Goal: Information Seeking & Learning: Learn about a topic

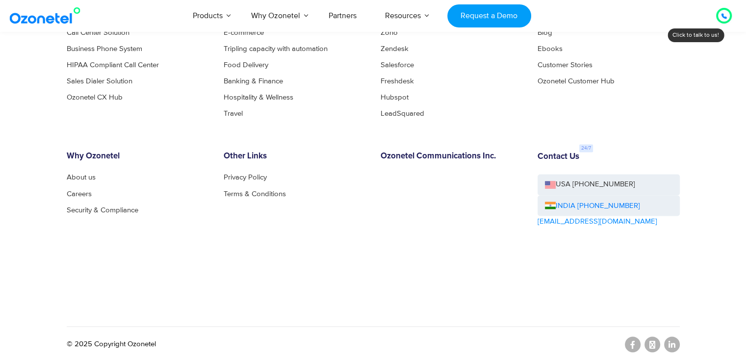
scroll to position [5404, 0]
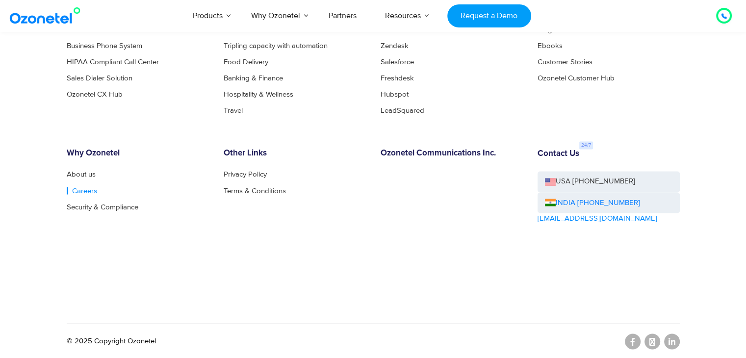
click at [78, 189] on link "Careers" at bounding box center [82, 190] width 30 height 7
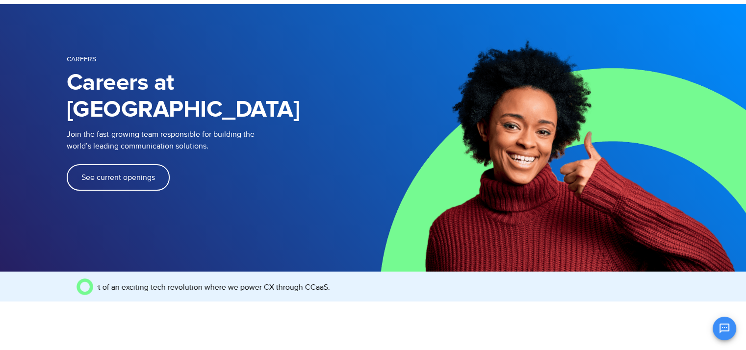
click at [131, 174] on span "See current openings" at bounding box center [118, 178] width 74 height 8
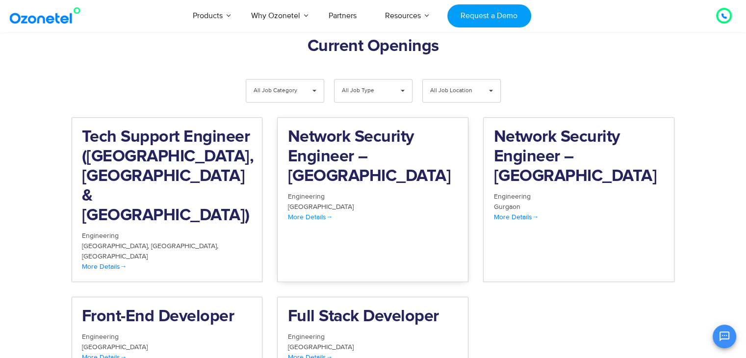
scroll to position [1015, 0]
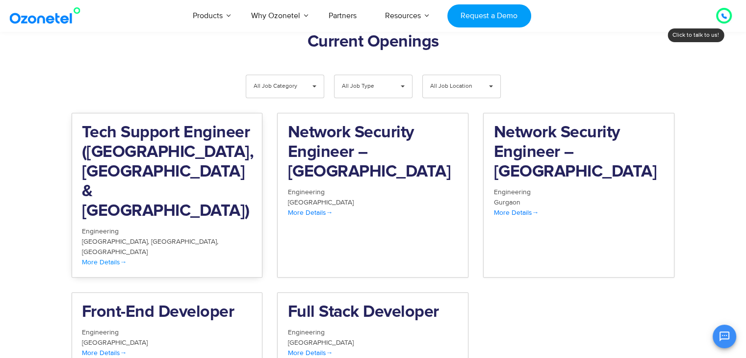
click at [198, 236] on div "Bangalore Chennai Mumbai" at bounding box center [167, 246] width 171 height 21
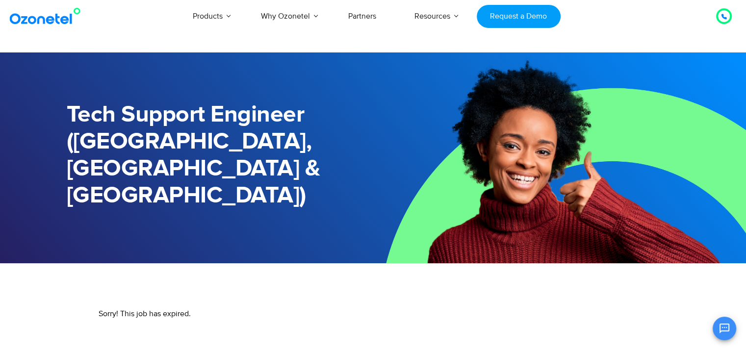
click at [50, 21] on img at bounding box center [46, 16] width 79 height 18
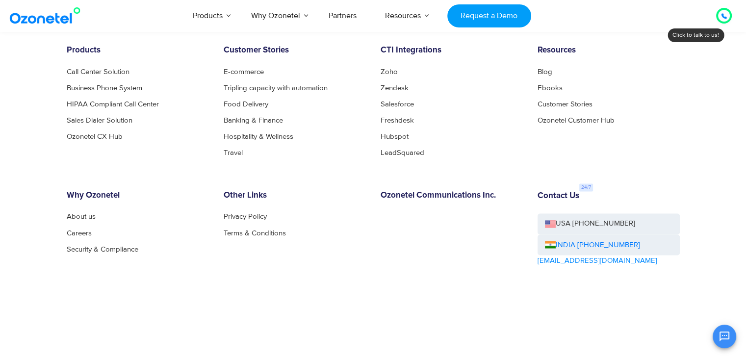
scroll to position [5355, 0]
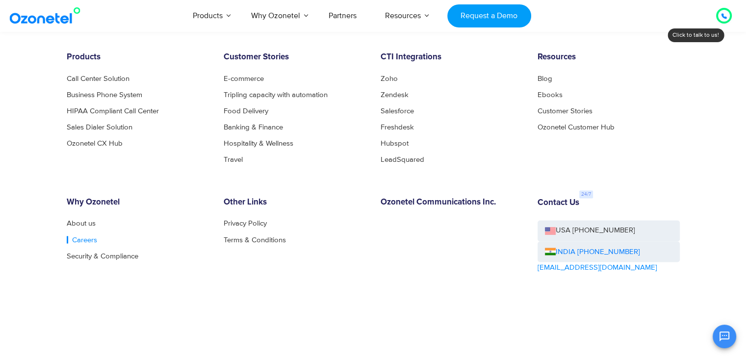
click at [79, 236] on link "Careers" at bounding box center [82, 239] width 30 height 7
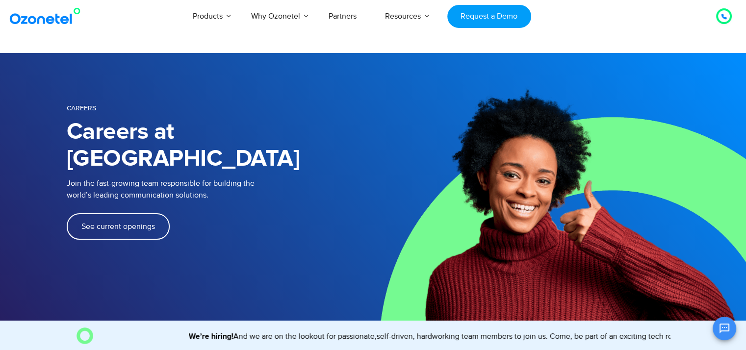
click at [134, 223] on span "See current openings" at bounding box center [118, 227] width 74 height 8
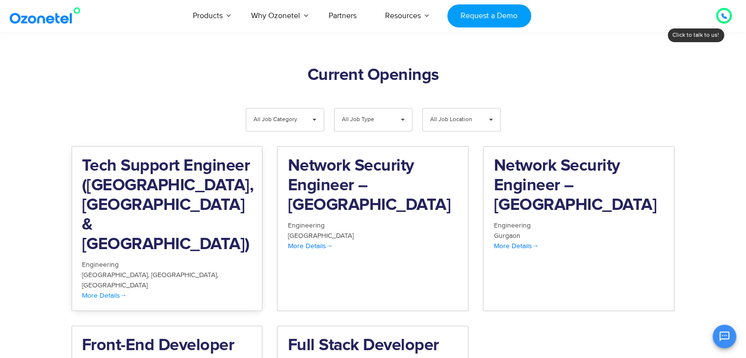
scroll to position [1015, 0]
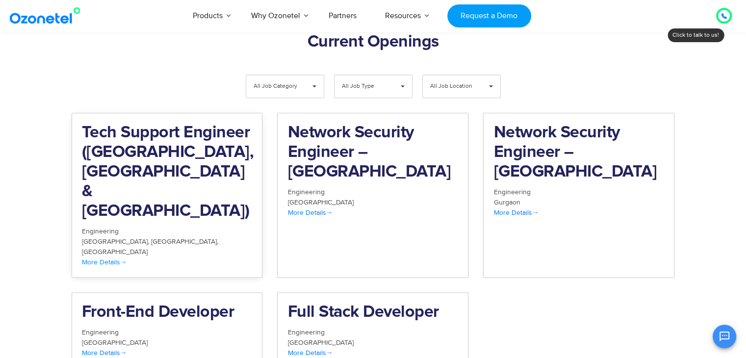
click at [167, 226] on div "Engineering" at bounding box center [167, 231] width 171 height 10
